Goal: Task Accomplishment & Management: Use online tool/utility

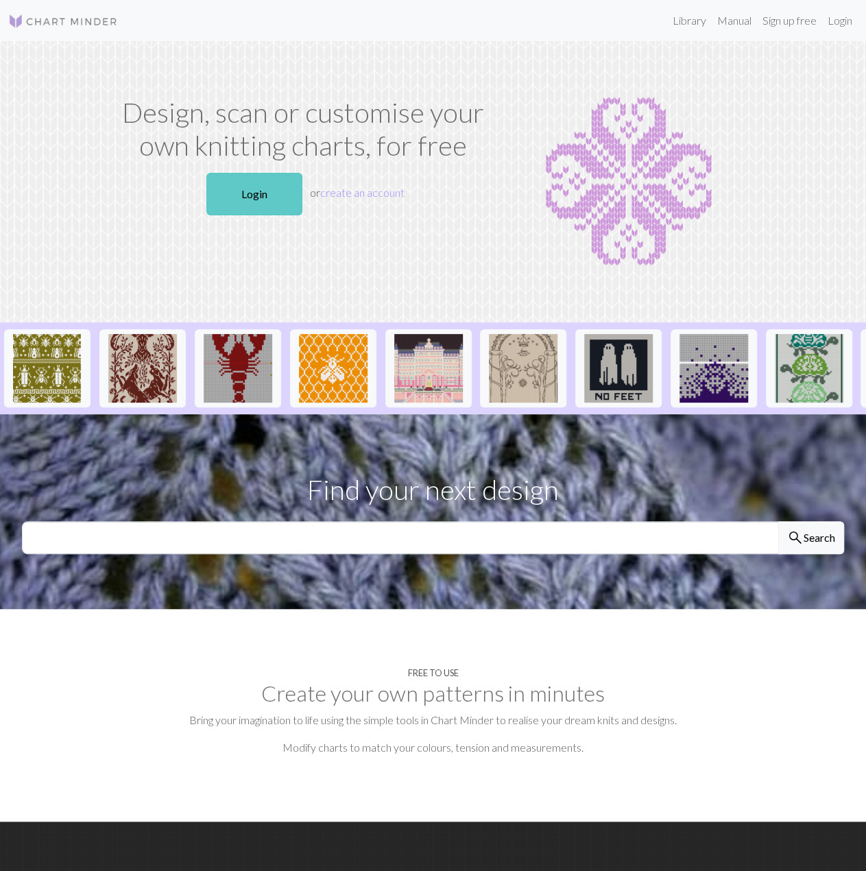
click at [261, 182] on link "Login" at bounding box center [254, 194] width 96 height 43
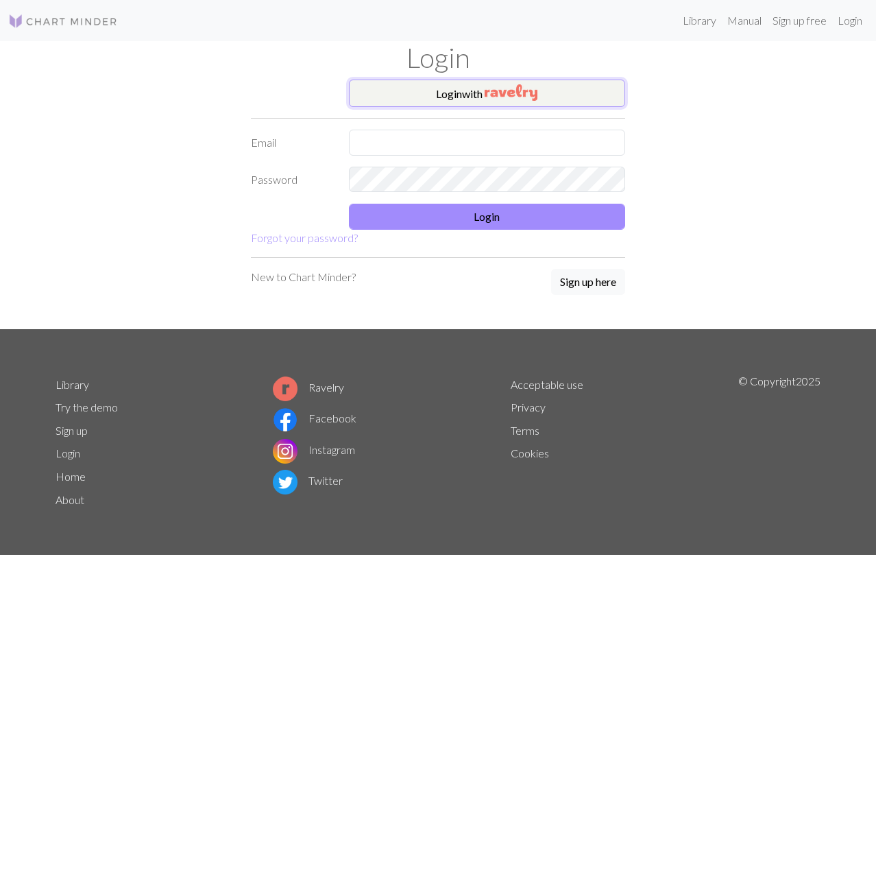
click at [418, 100] on button "Login with" at bounding box center [487, 93] width 277 height 27
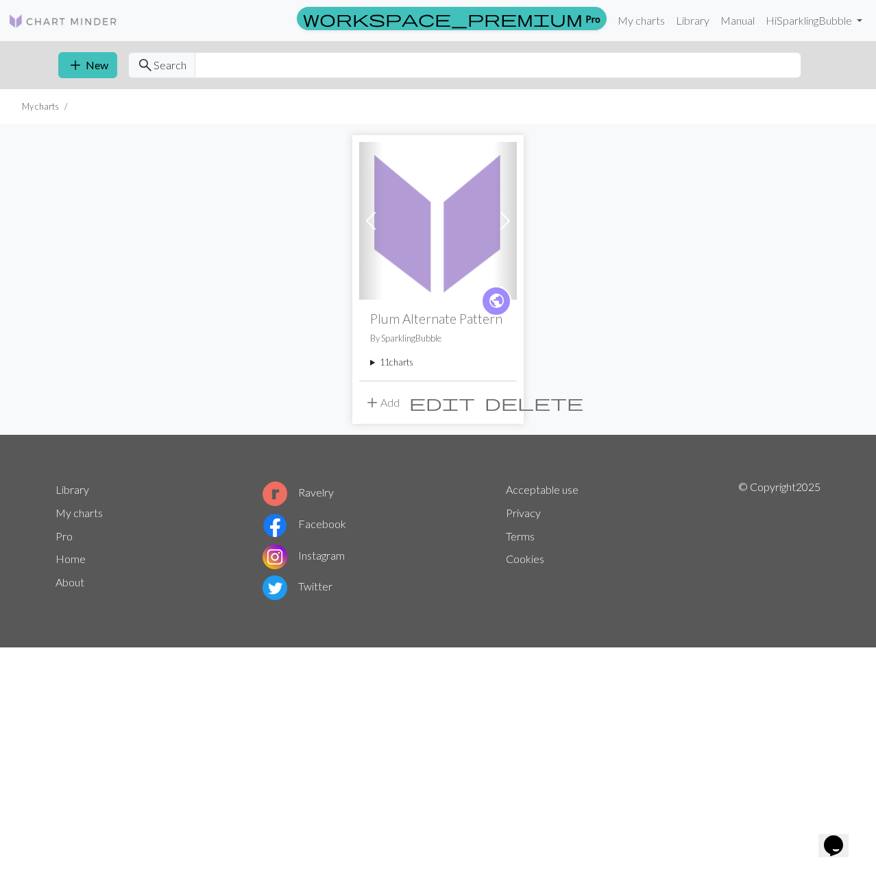
click at [377, 359] on summary "11 charts" at bounding box center [438, 362] width 136 height 13
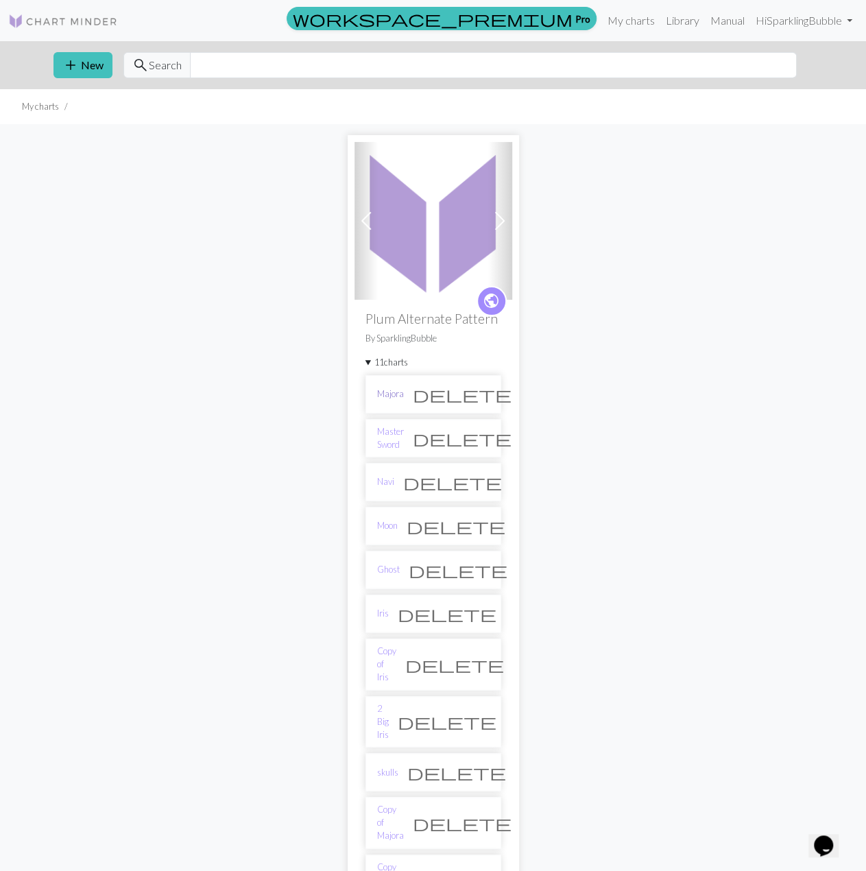
click at [396, 388] on link "Majora" at bounding box center [390, 393] width 27 height 13
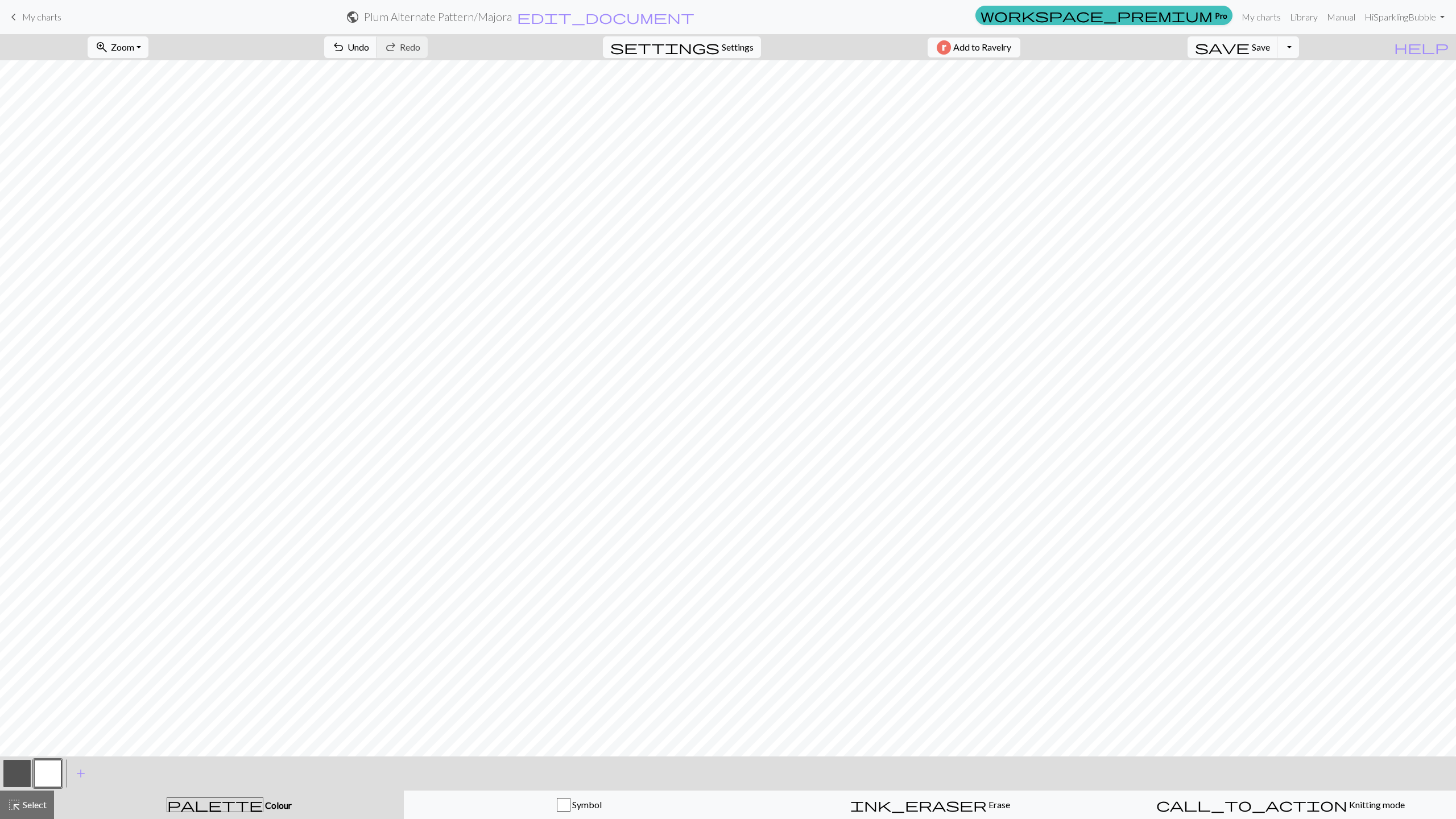
click at [32, 16] on span "My charts" at bounding box center [41, 17] width 39 height 11
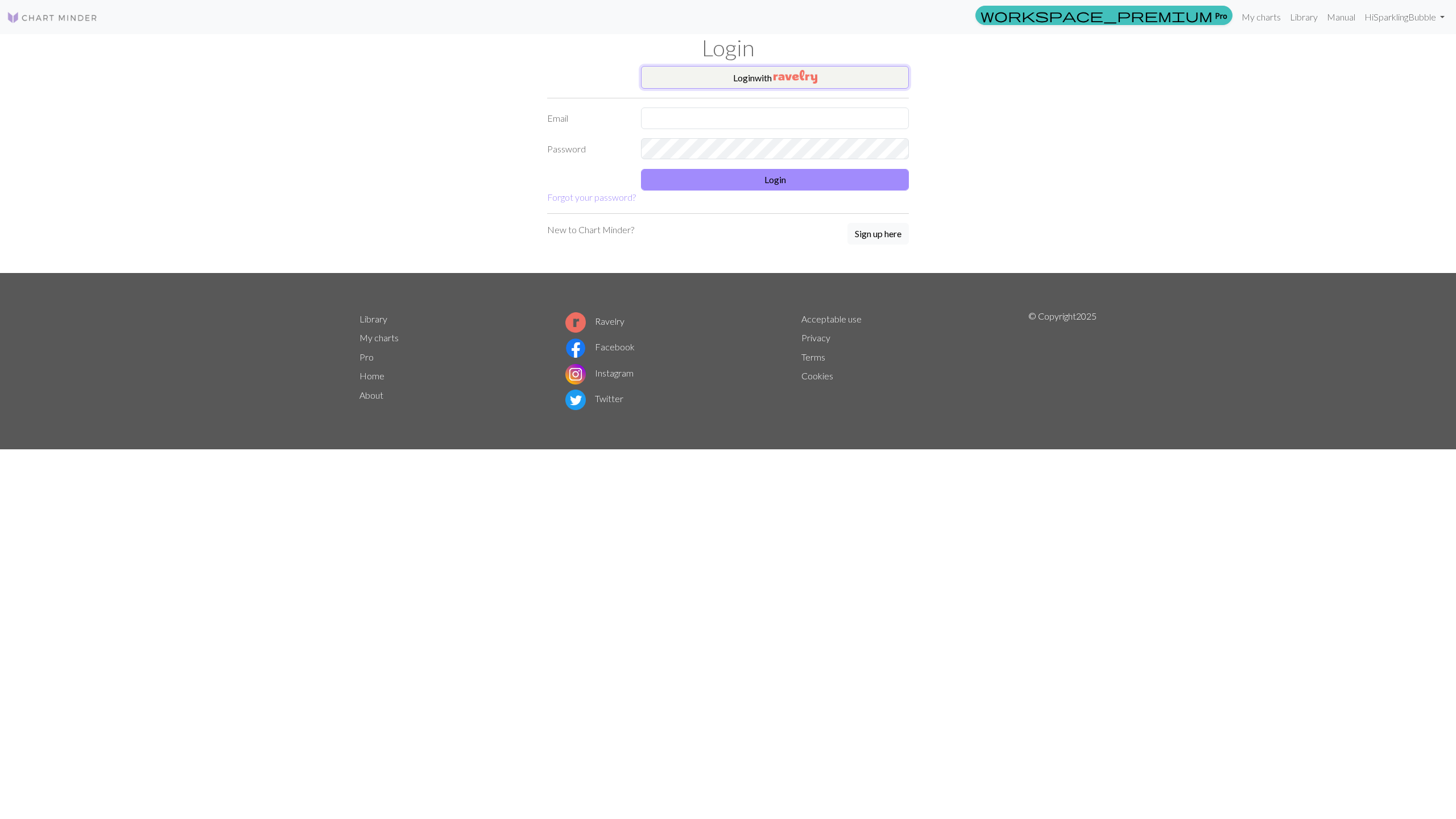
click at [718, 75] on button "Login with" at bounding box center [775, 77] width 268 height 22
